Goal: Book appointment/travel/reservation

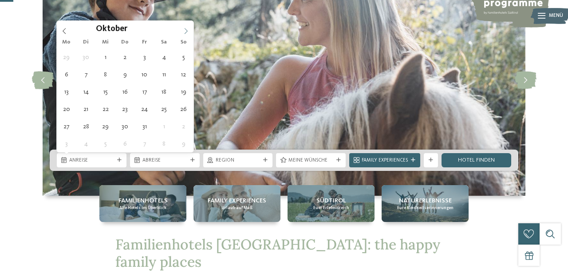
click at [186, 31] on icon at bounding box center [186, 31] width 6 height 6
type input "****"
click at [186, 31] on icon at bounding box center [186, 31] width 6 height 6
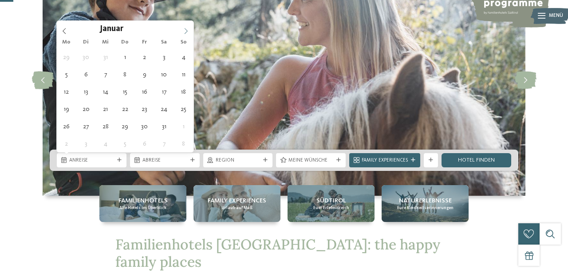
click at [186, 31] on icon at bounding box center [186, 31] width 6 height 6
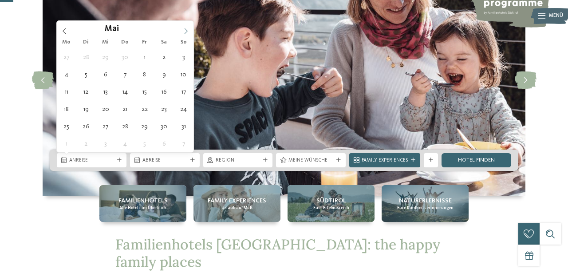
click at [186, 31] on icon at bounding box center [186, 31] width 6 height 6
click at [186, 32] on icon at bounding box center [186, 31] width 6 height 6
type div "[DATE]"
type input "****"
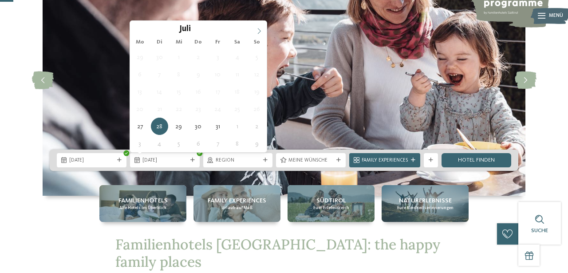
click at [255, 32] on span at bounding box center [258, 28] width 15 height 15
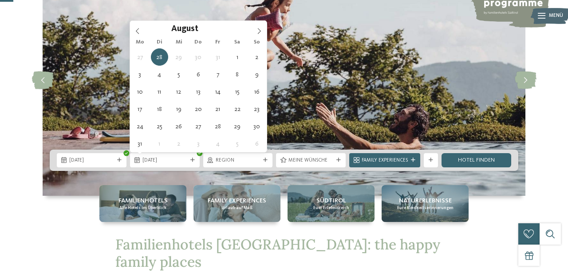
type div "[DATE]"
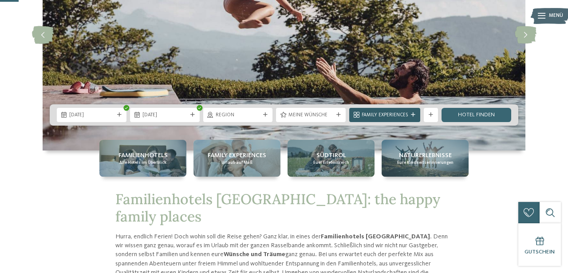
scroll to position [118, 0]
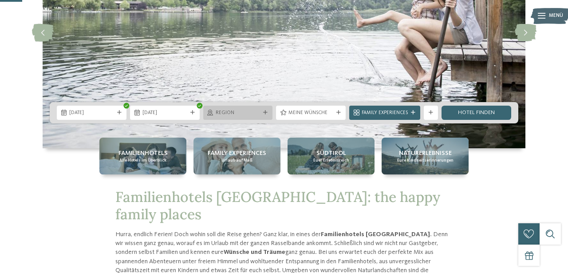
click at [259, 113] on span "Region" at bounding box center [238, 113] width 45 height 7
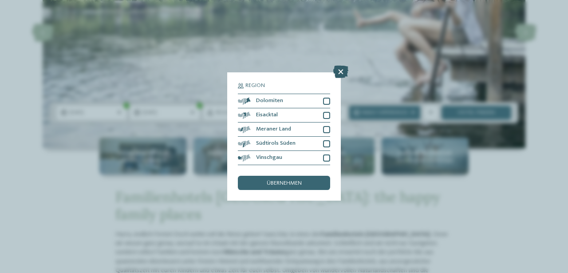
click at [338, 72] on icon at bounding box center [340, 72] width 15 height 12
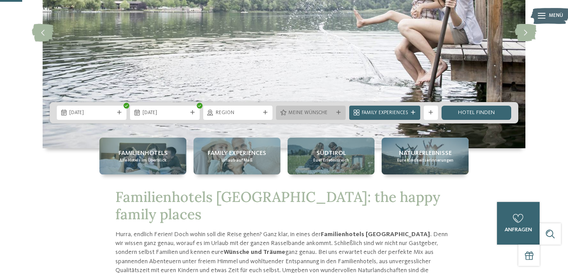
click at [296, 110] on span "Meine Wünsche" at bounding box center [310, 113] width 45 height 7
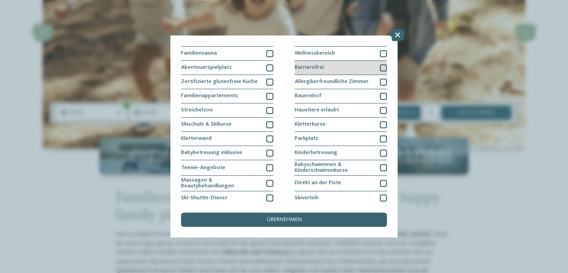
scroll to position [0, 0]
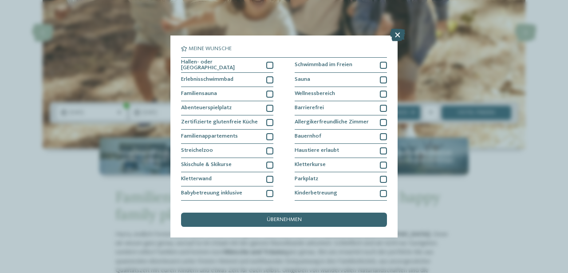
click at [397, 31] on icon at bounding box center [397, 35] width 15 height 12
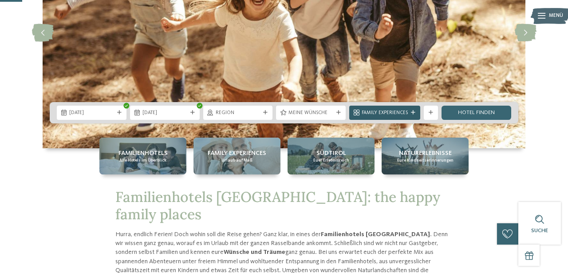
click at [387, 113] on span "Family Experiences" at bounding box center [384, 113] width 46 height 7
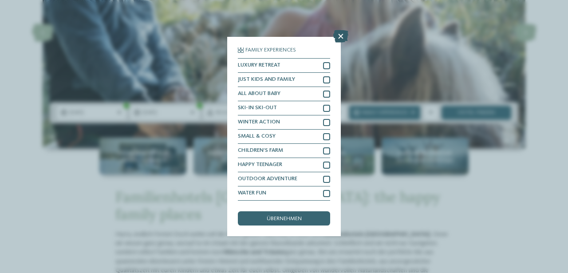
click at [342, 37] on icon at bounding box center [340, 36] width 15 height 12
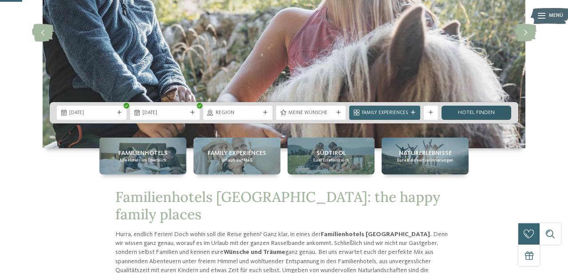
click at [464, 114] on link "Hotel finden" at bounding box center [476, 113] width 70 height 14
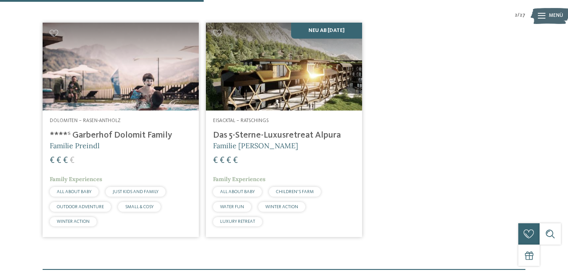
scroll to position [228, 0]
